Goal: Find contact information: Find contact information

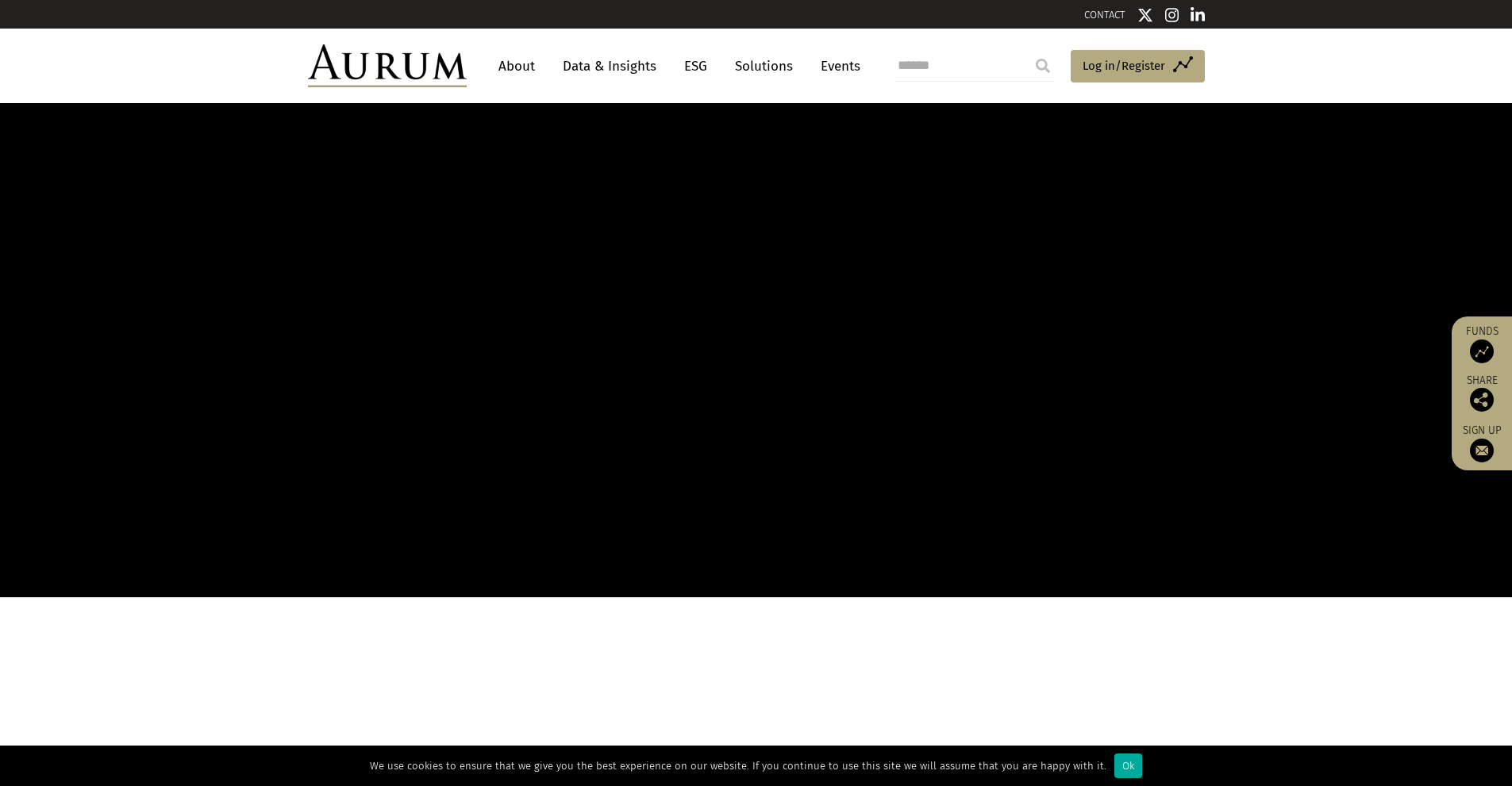
click at [1107, 17] on link "CONTACT" at bounding box center [1104, 15] width 41 height 12
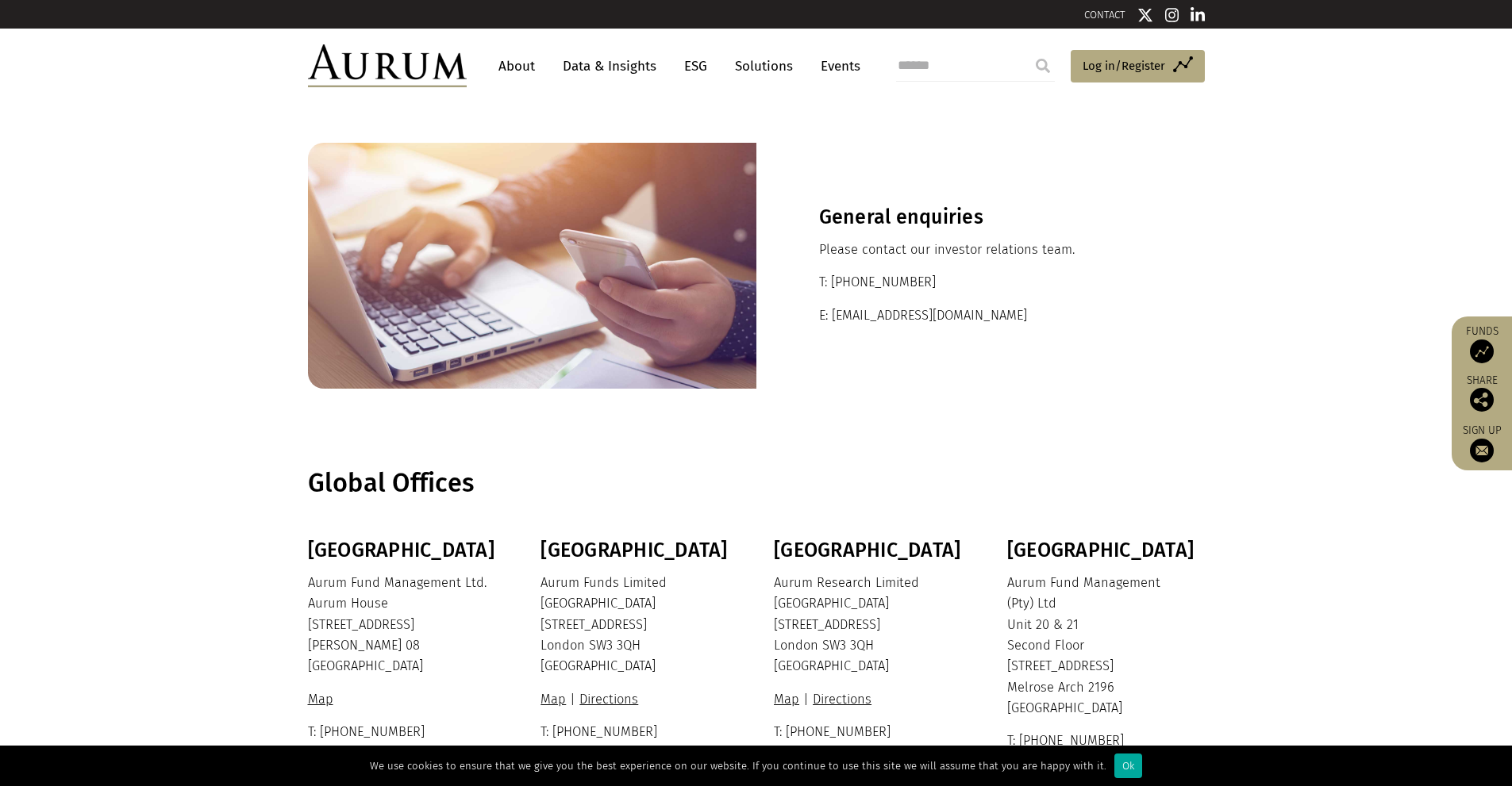
drag, startPoint x: 933, startPoint y: 282, endPoint x: 834, endPoint y: 285, distance: 99.0
click at [834, 285] on p "T: +44 20 7589 1130" at bounding box center [980, 282] width 323 height 21
copy p "+44 20 7589 1130"
